Goal: Information Seeking & Learning: Compare options

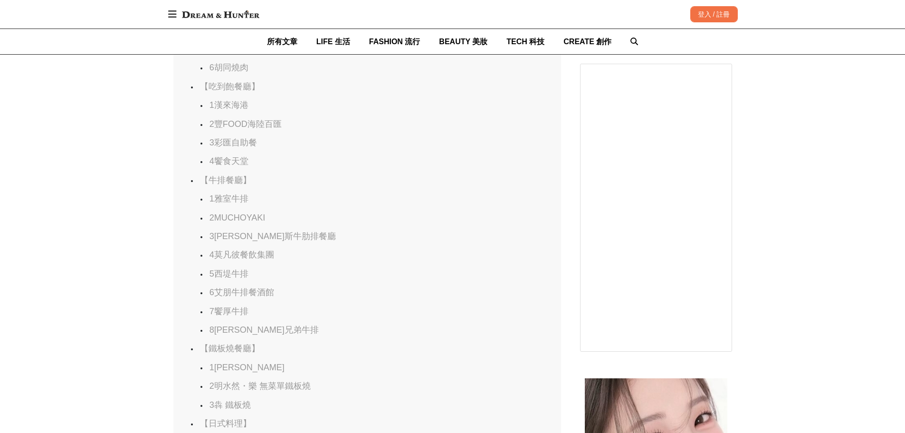
scroll to position [887, 0]
click at [256, 248] on link "4莫凡彼餐飲集團" at bounding box center [241, 242] width 65 height 9
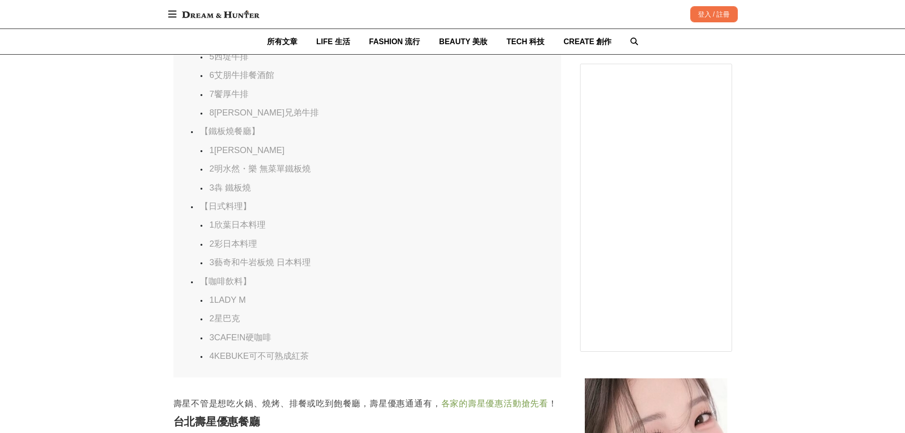
scroll to position [1102, 0]
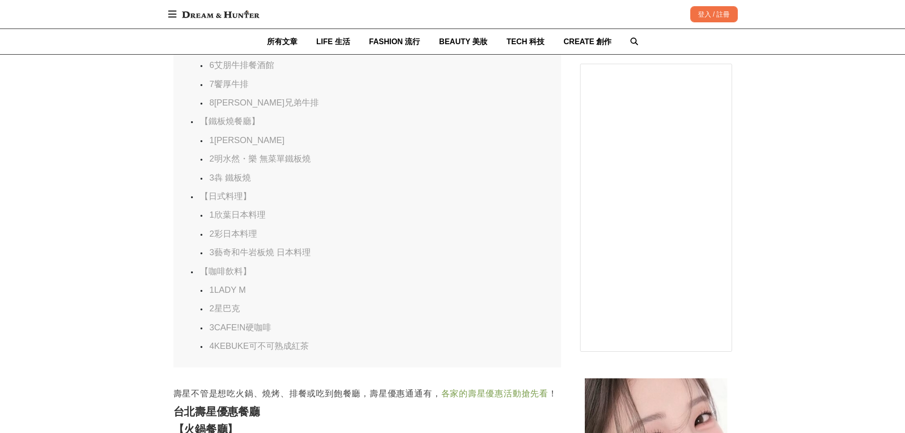
click at [244, 219] on link "1欣葉日本料理" at bounding box center [237, 214] width 56 height 9
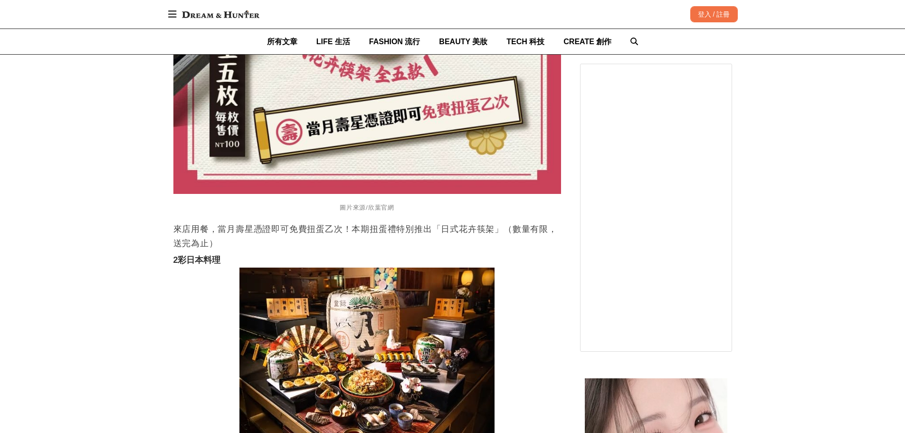
scroll to position [14330, 0]
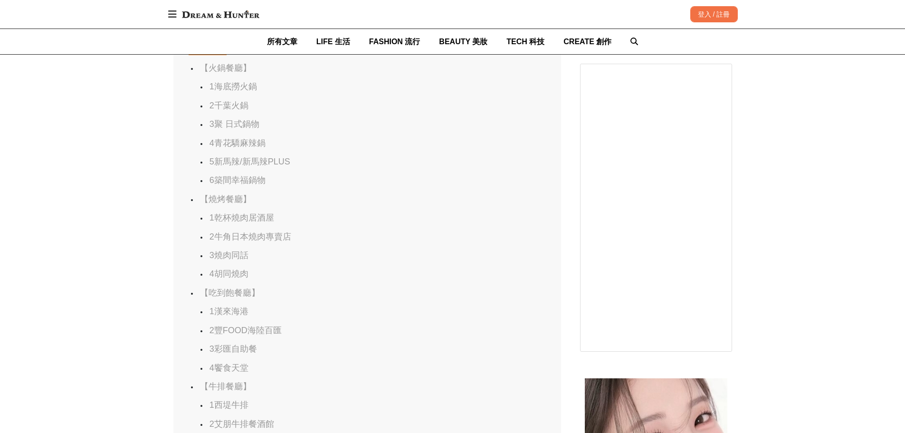
scroll to position [570, 0]
click at [235, 284] on link "1漢來海港" at bounding box center [228, 278] width 39 height 9
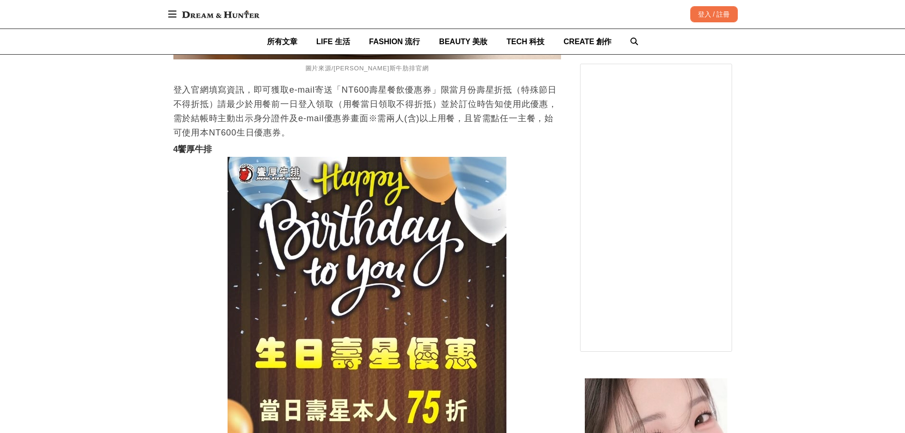
scroll to position [7288, 0]
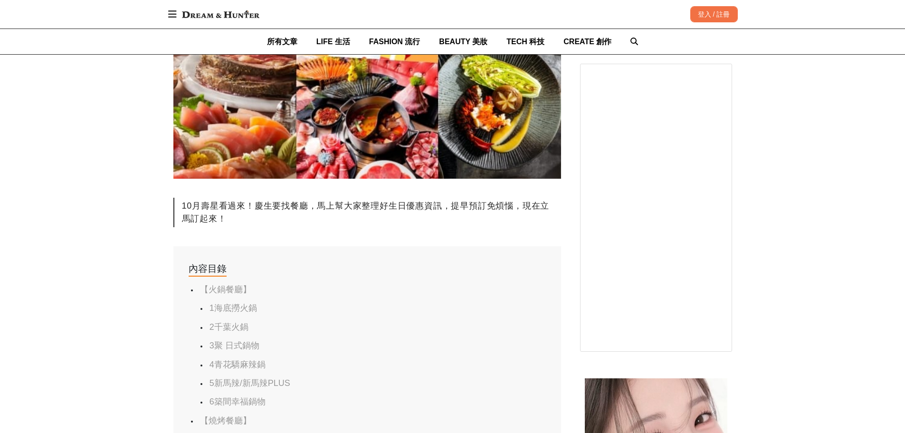
scroll to position [570, 0]
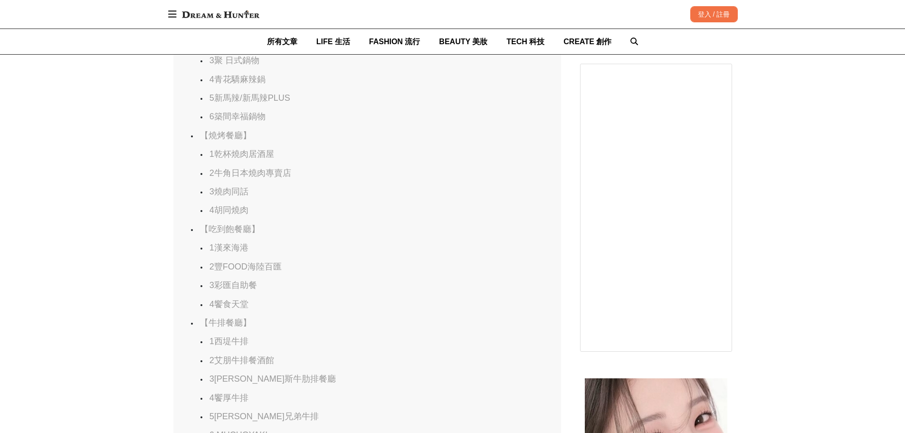
click at [248, 365] on link "2艾朋牛排餐酒館" at bounding box center [241, 359] width 65 height 9
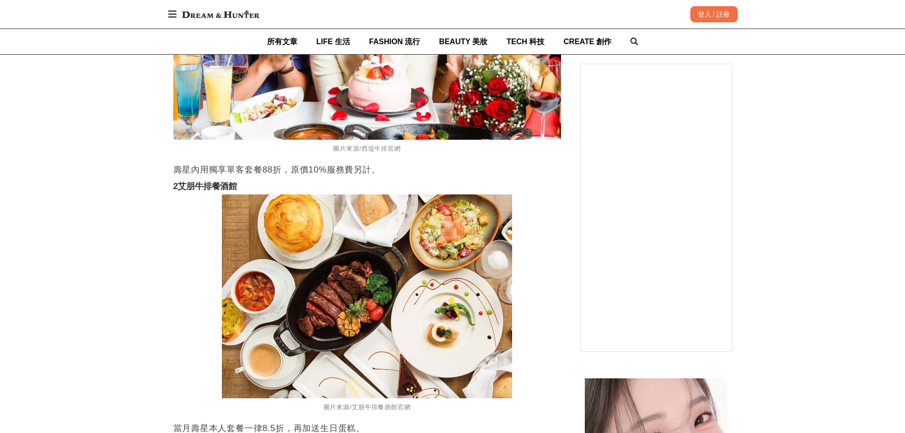
scroll to position [6478, 0]
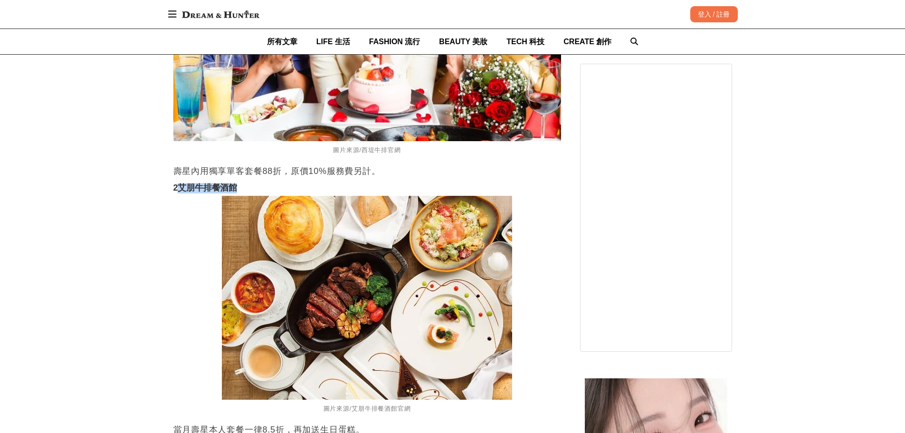
drag, startPoint x: 180, startPoint y: 189, endPoint x: 256, endPoint y: 188, distance: 76.5
click at [256, 188] on h3 "2艾朋牛排餐酒館" at bounding box center [366, 188] width 387 height 10
copy strong "艾朋牛排餐酒館"
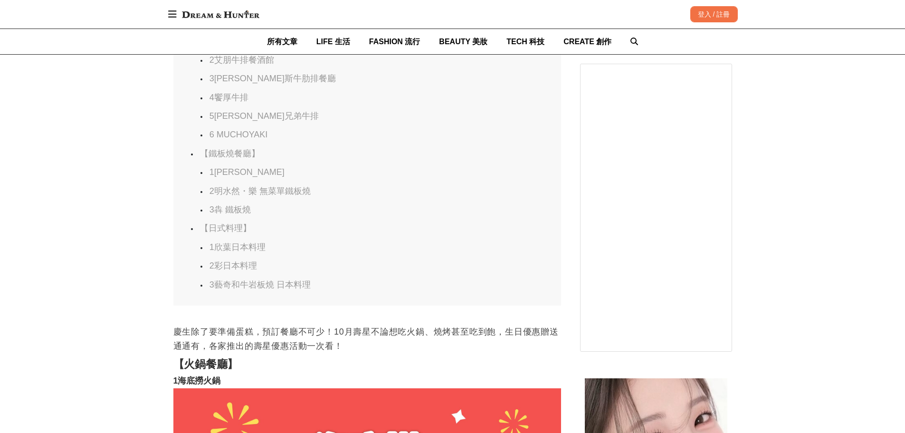
scroll to position [830, 0]
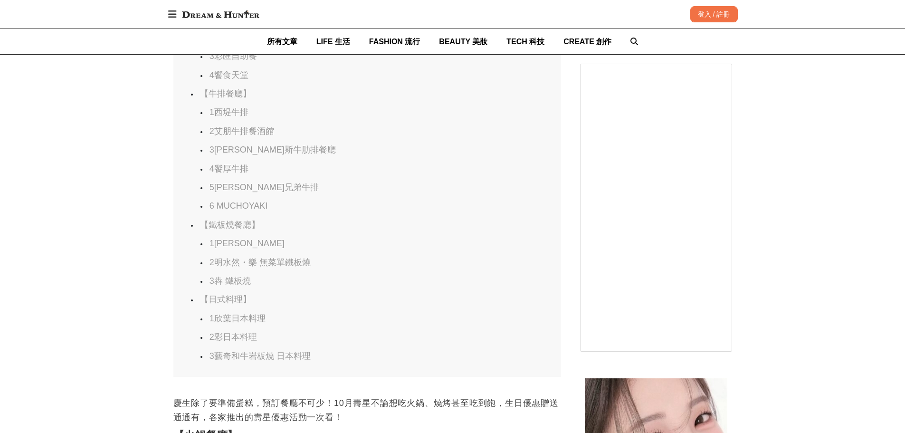
click at [228, 323] on link "1欣葉日本料理" at bounding box center [237, 317] width 56 height 9
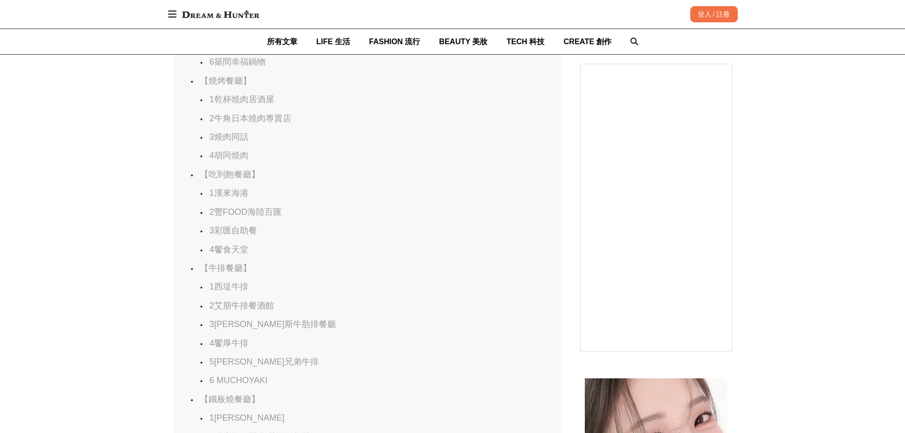
scroll to position [670, 0]
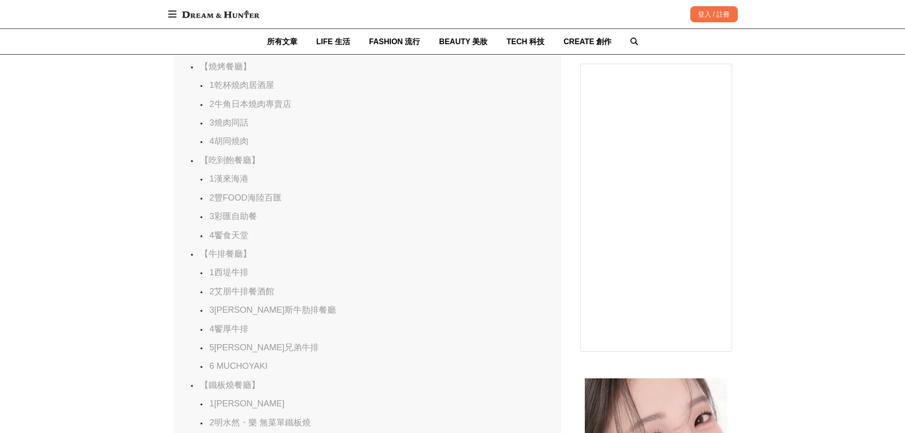
click at [233, 240] on link "4饗食天堂" at bounding box center [228, 234] width 39 height 9
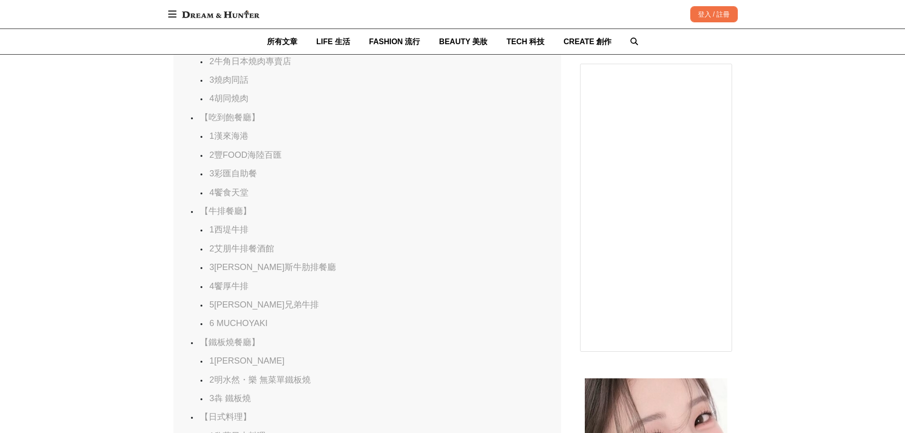
scroll to position [742, 0]
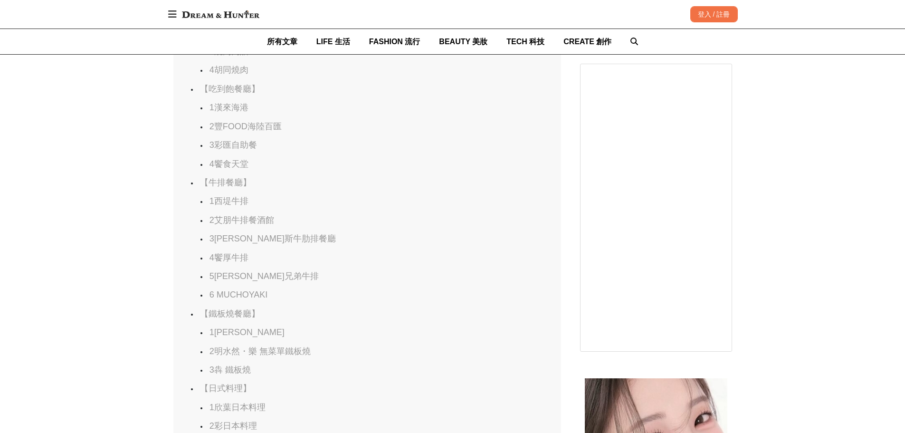
click at [269, 243] on link "3[PERSON_NAME]斯牛肋排餐廳" at bounding box center [272, 238] width 126 height 9
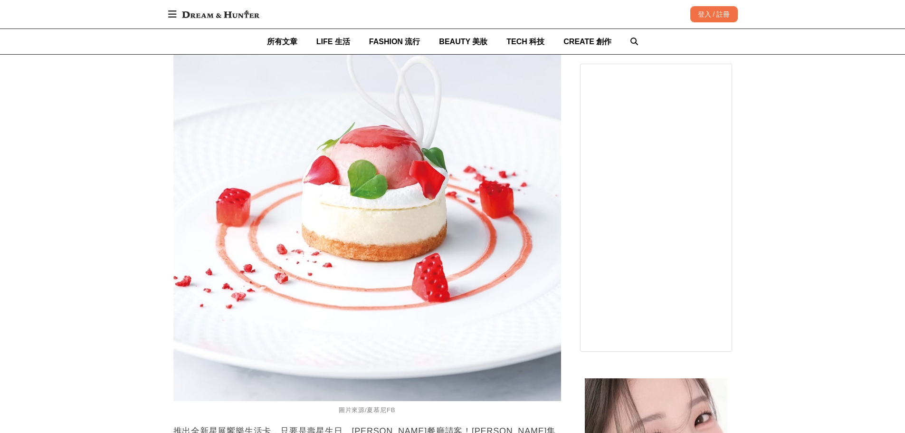
scroll to position [8477, 0]
